Goal: Information Seeking & Learning: Check status

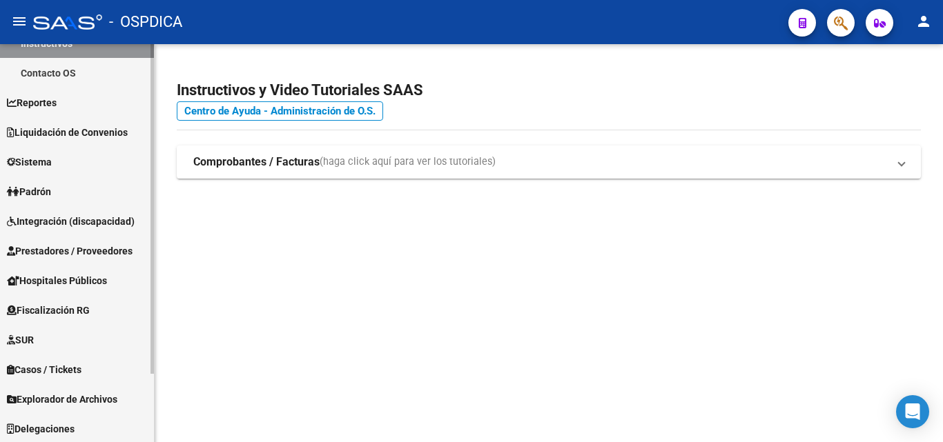
scroll to position [82, 0]
click at [68, 188] on link "Padrón" at bounding box center [77, 190] width 154 height 30
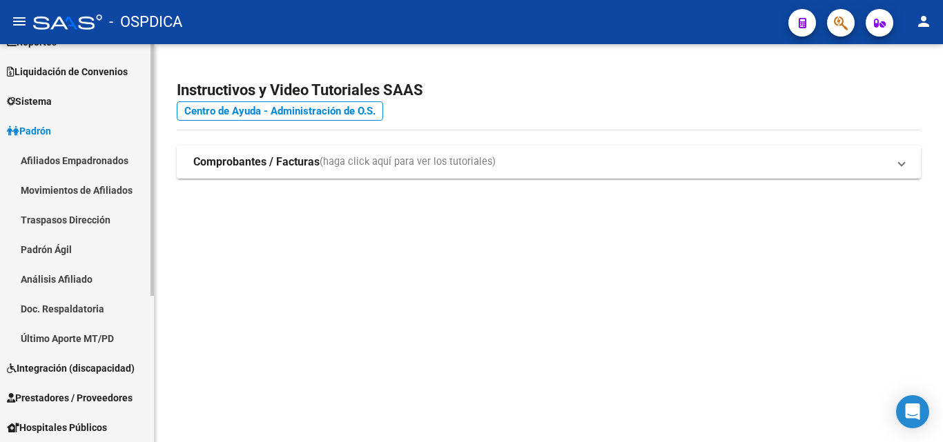
click at [62, 246] on link "Padrón Ágil" at bounding box center [77, 250] width 154 height 30
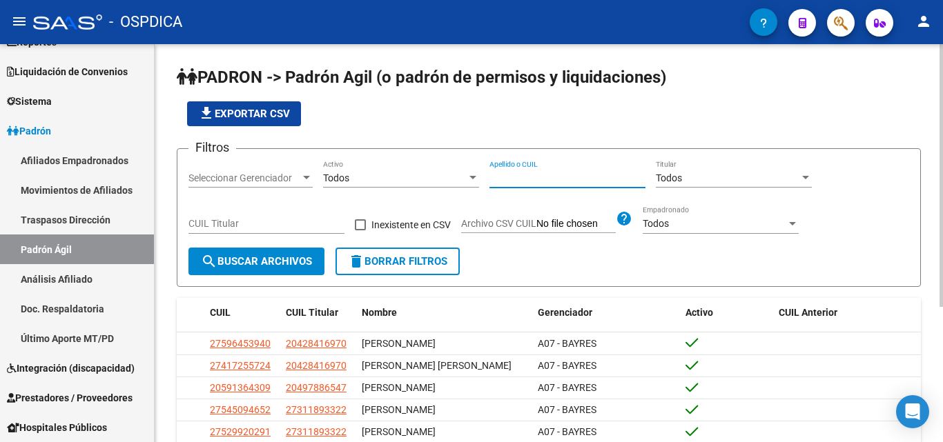
paste input "52665970"
type input "52665970"
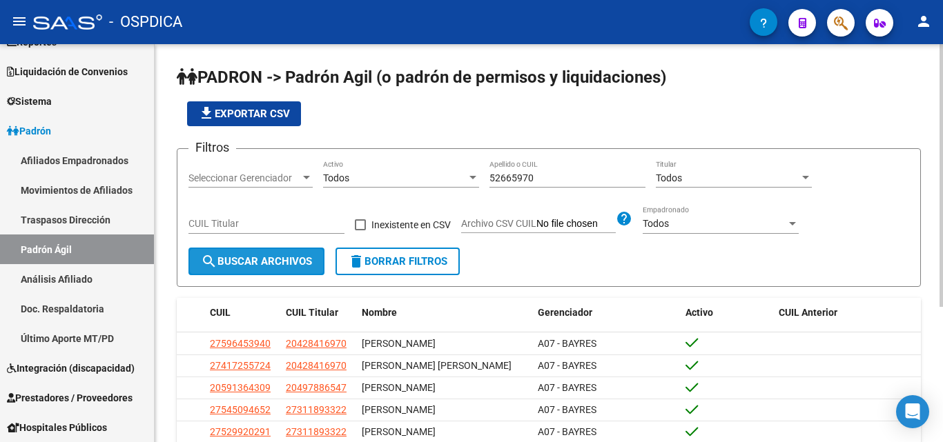
click at [254, 266] on span "search Buscar Archivos" at bounding box center [256, 261] width 111 height 12
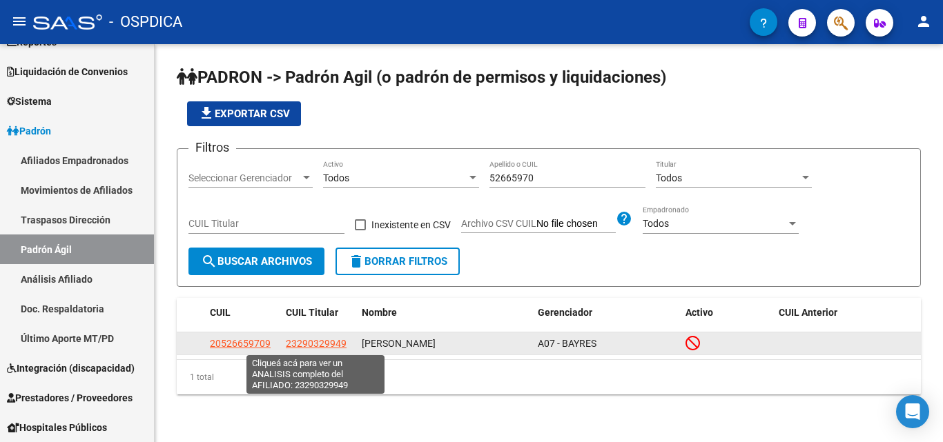
click at [314, 344] on span "23290329949" at bounding box center [316, 343] width 61 height 11
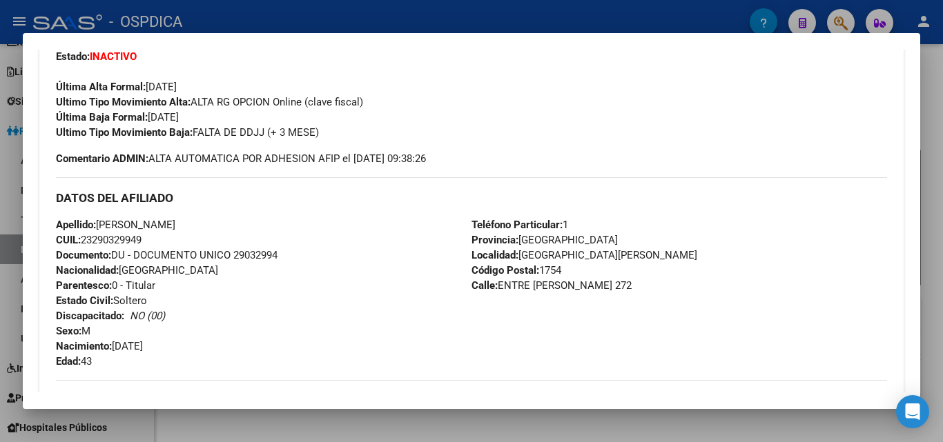
scroll to position [345, 0]
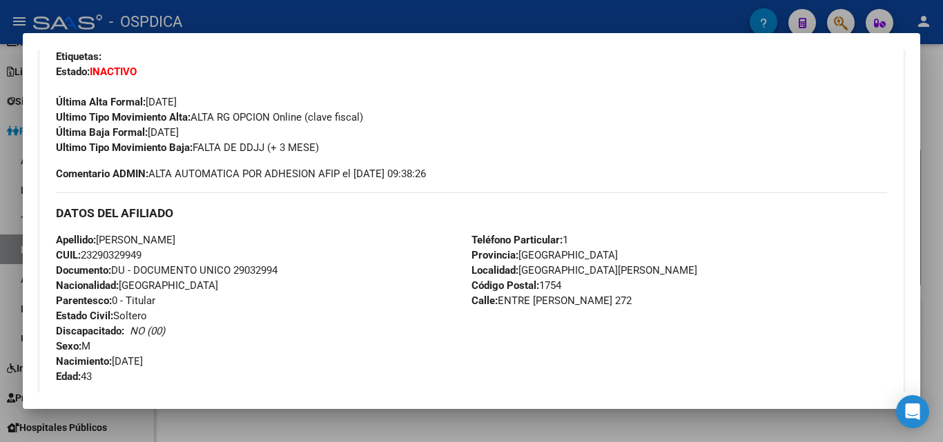
drag, startPoint x: 92, startPoint y: 238, endPoint x: 271, endPoint y: 244, distance: 179.5
click at [271, 244] on div "Apellido: [PERSON_NAME]: 23290329949 Documento: DU - DOCUMENTO UNICO 29032994 N…" at bounding box center [263, 309] width 415 height 152
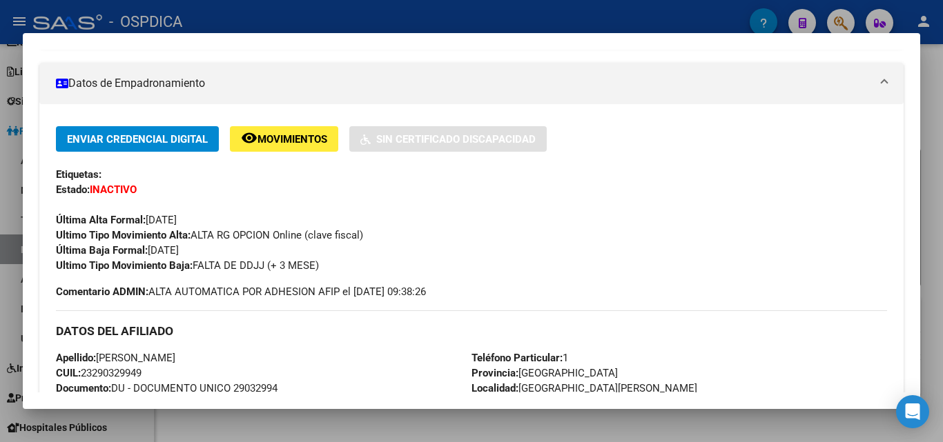
scroll to position [282, 0]
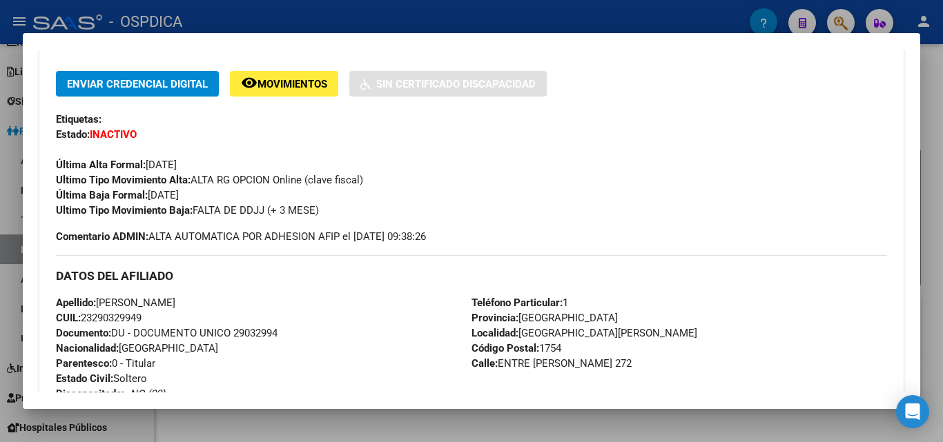
drag, startPoint x: 219, startPoint y: 306, endPoint x: 190, endPoint y: 304, distance: 29.1
click at [175, 306] on span "Apellido: [PERSON_NAME]" at bounding box center [115, 303] width 119 height 12
click at [291, 338] on div "Apellido: [PERSON_NAME]: 23290329949 Documento: DU - DOCUMENTO UNICO 29032994 N…" at bounding box center [263, 371] width 415 height 152
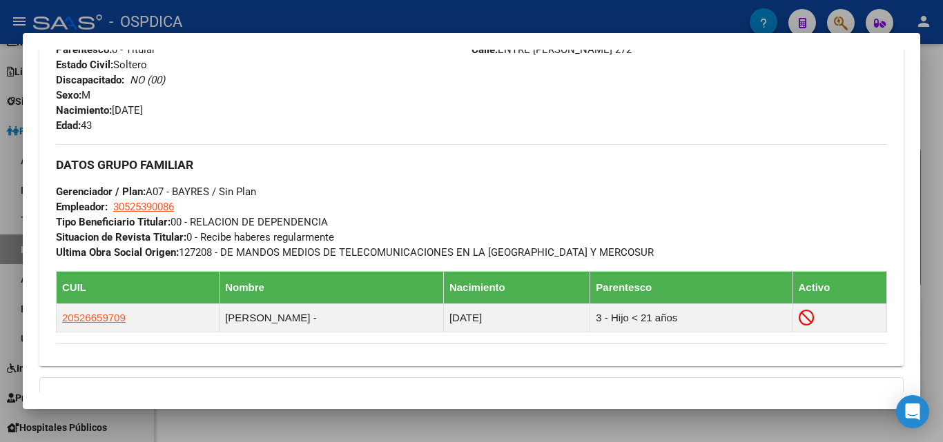
scroll to position [627, 0]
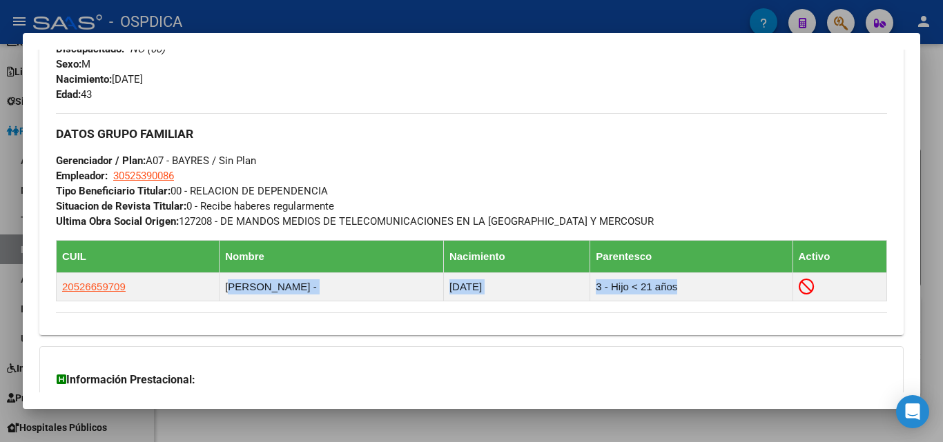
drag, startPoint x: 209, startPoint y: 288, endPoint x: 395, endPoint y: 312, distance: 187.1
click at [395, 312] on div "Enviar Credencial Digital remove_red_eye Movimientos Sin Certificado Discapacid…" at bounding box center [471, 19] width 831 height 587
click at [453, 331] on div "Enviar Credencial Digital remove_red_eye Movimientos Sin Certificado Discapacid…" at bounding box center [471, 19] width 864 height 631
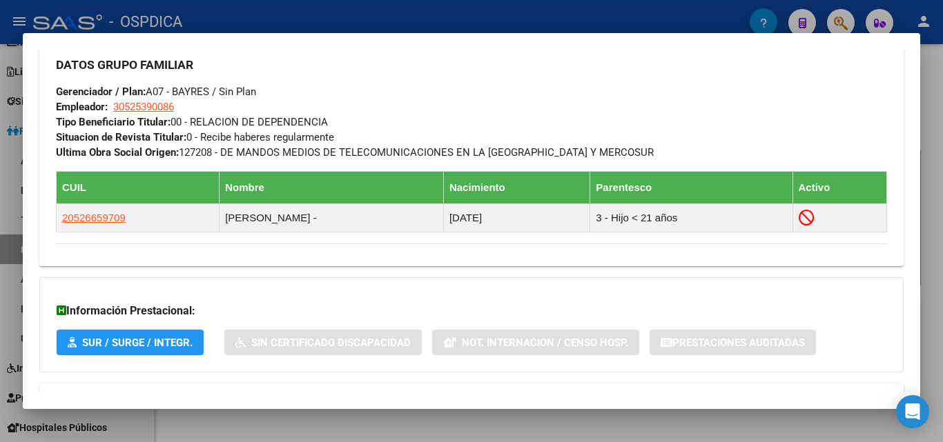
click at [476, 279] on div "Información Prestacional: SUR / SURGE / INTEGR. Sin Certificado Discapacidad No…" at bounding box center [471, 324] width 864 height 95
click at [390, 359] on div "Información Prestacional: SUR / SURGE / INTEGR. Sin Certificado Discapacidad No…" at bounding box center [471, 324] width 864 height 95
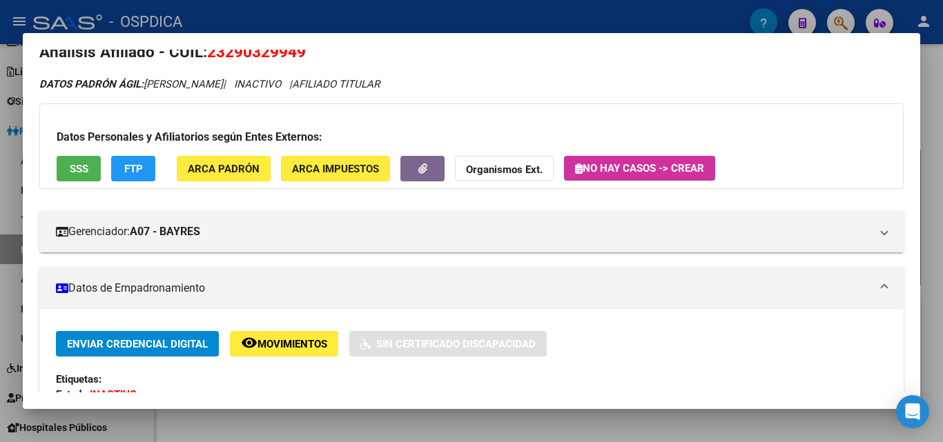
scroll to position [6, 0]
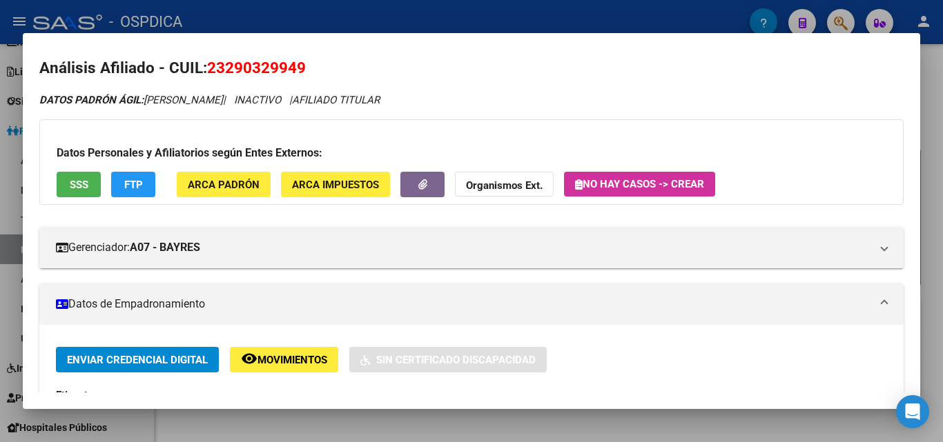
click at [942, 199] on div at bounding box center [471, 221] width 943 height 442
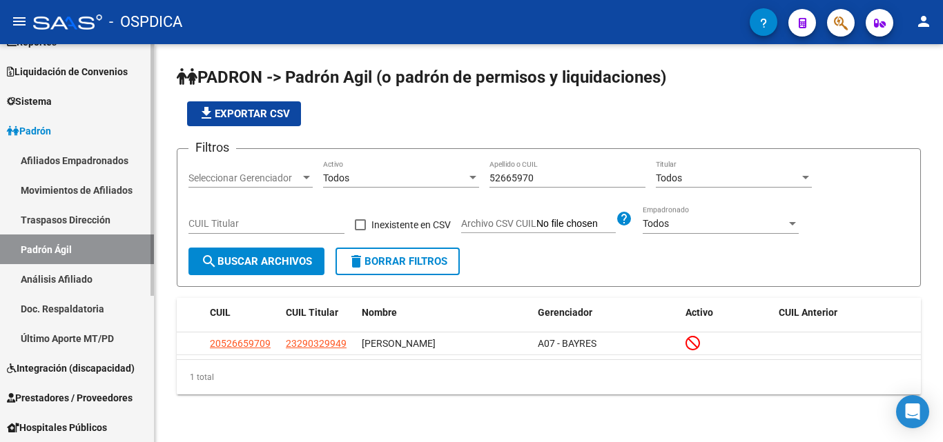
drag, startPoint x: 580, startPoint y: 171, endPoint x: 131, endPoint y: 220, distance: 452.0
click at [133, 220] on mat-sidenav-container "Firma Express Inicio Instructivos Contacto OS Reportes Ingresos Devengados Deta…" at bounding box center [471, 243] width 943 height 398
click at [594, 173] on input "52665970" at bounding box center [567, 179] width 156 height 12
drag, startPoint x: 558, startPoint y: 182, endPoint x: 467, endPoint y: 193, distance: 92.4
click at [467, 193] on div "Filtros Seleccionar Gerenciador Seleccionar Gerenciador Todos Activo 52665970 A…" at bounding box center [548, 204] width 721 height 88
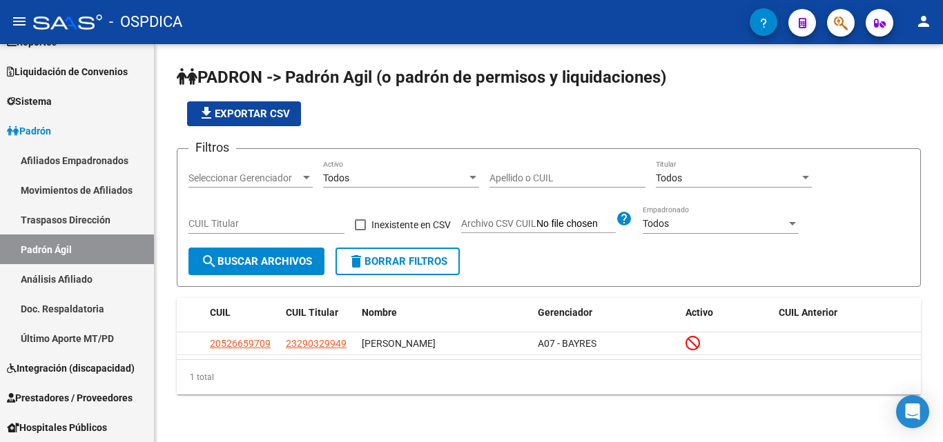
drag, startPoint x: 576, startPoint y: 170, endPoint x: 509, endPoint y: 177, distance: 67.3
click at [509, 177] on input "Apellido o CUIL" at bounding box center [567, 179] width 156 height 12
paste input "28735651"
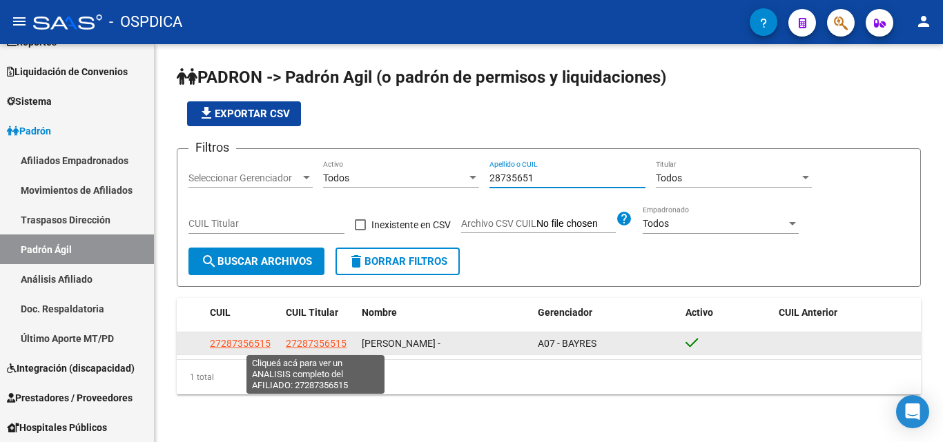
type input "28735651"
click at [306, 349] on span "27287356515" at bounding box center [316, 343] width 61 height 11
type textarea "27287356515"
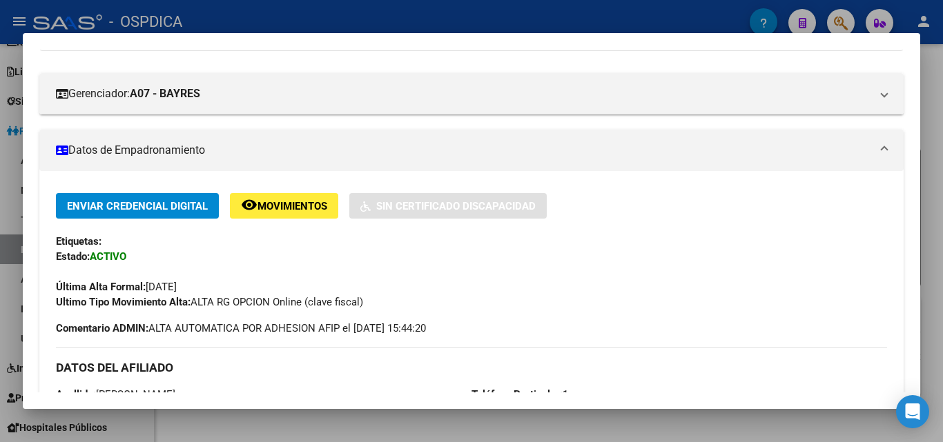
scroll to position [139, 0]
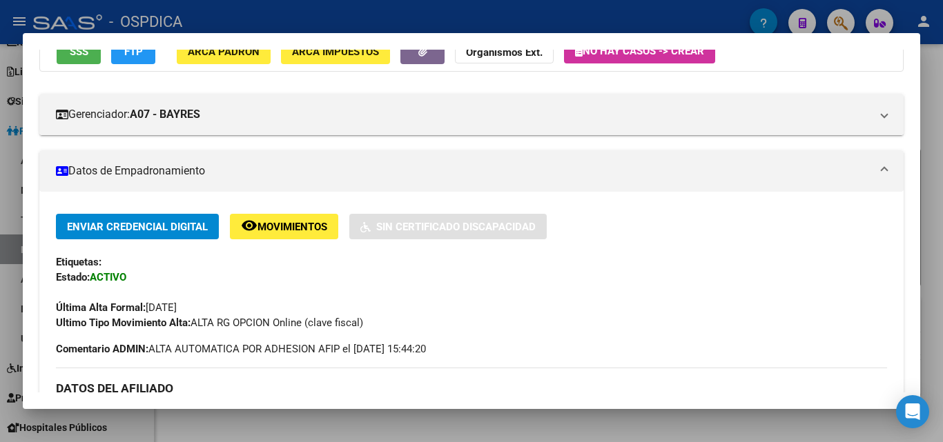
click at [550, 414] on div at bounding box center [471, 221] width 943 height 442
